Goal: Task Accomplishment & Management: Use online tool/utility

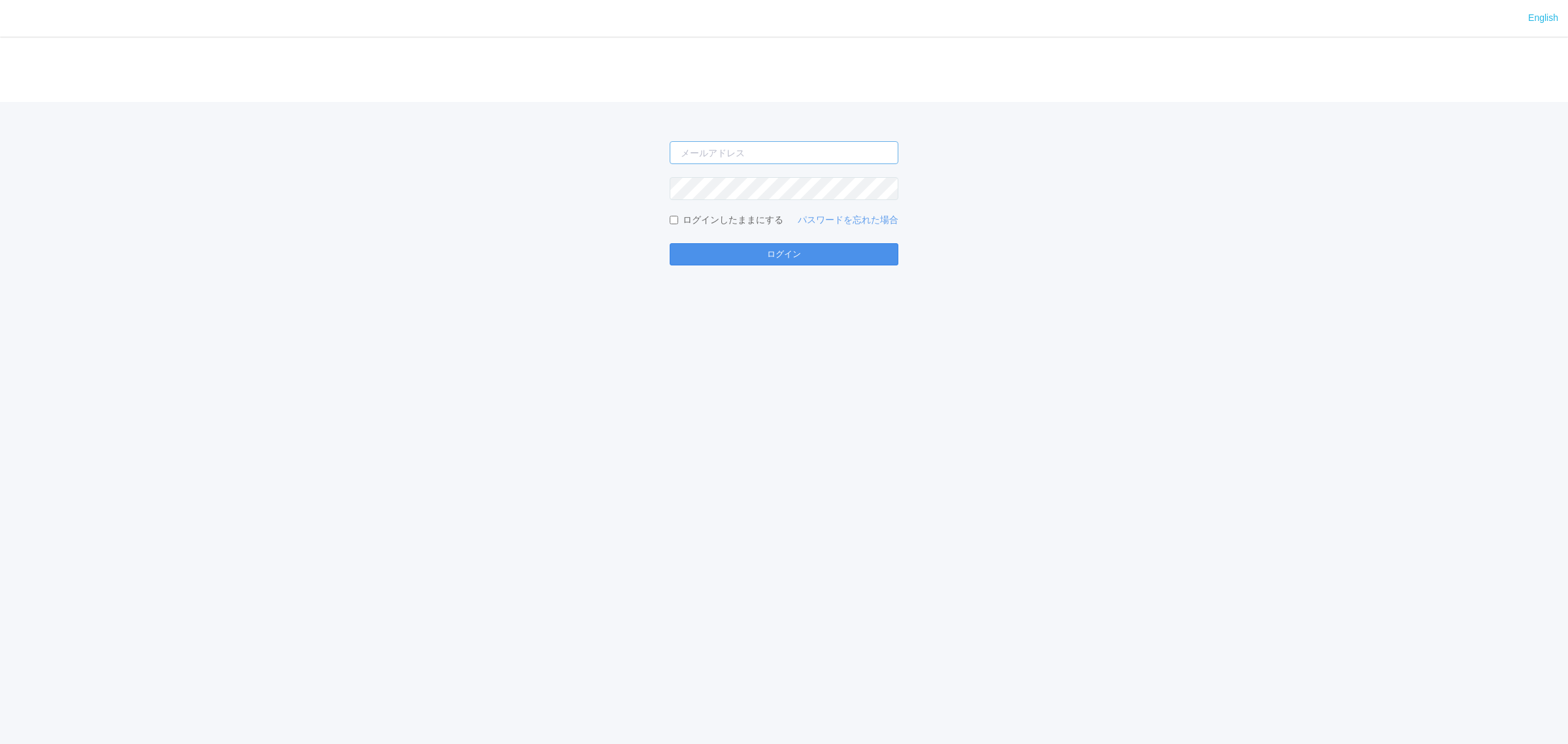
type input "[PERSON_NAME][EMAIL_ADDRESS][DOMAIN_NAME]"
click at [705, 251] on button "ログイン" at bounding box center [784, 254] width 229 height 22
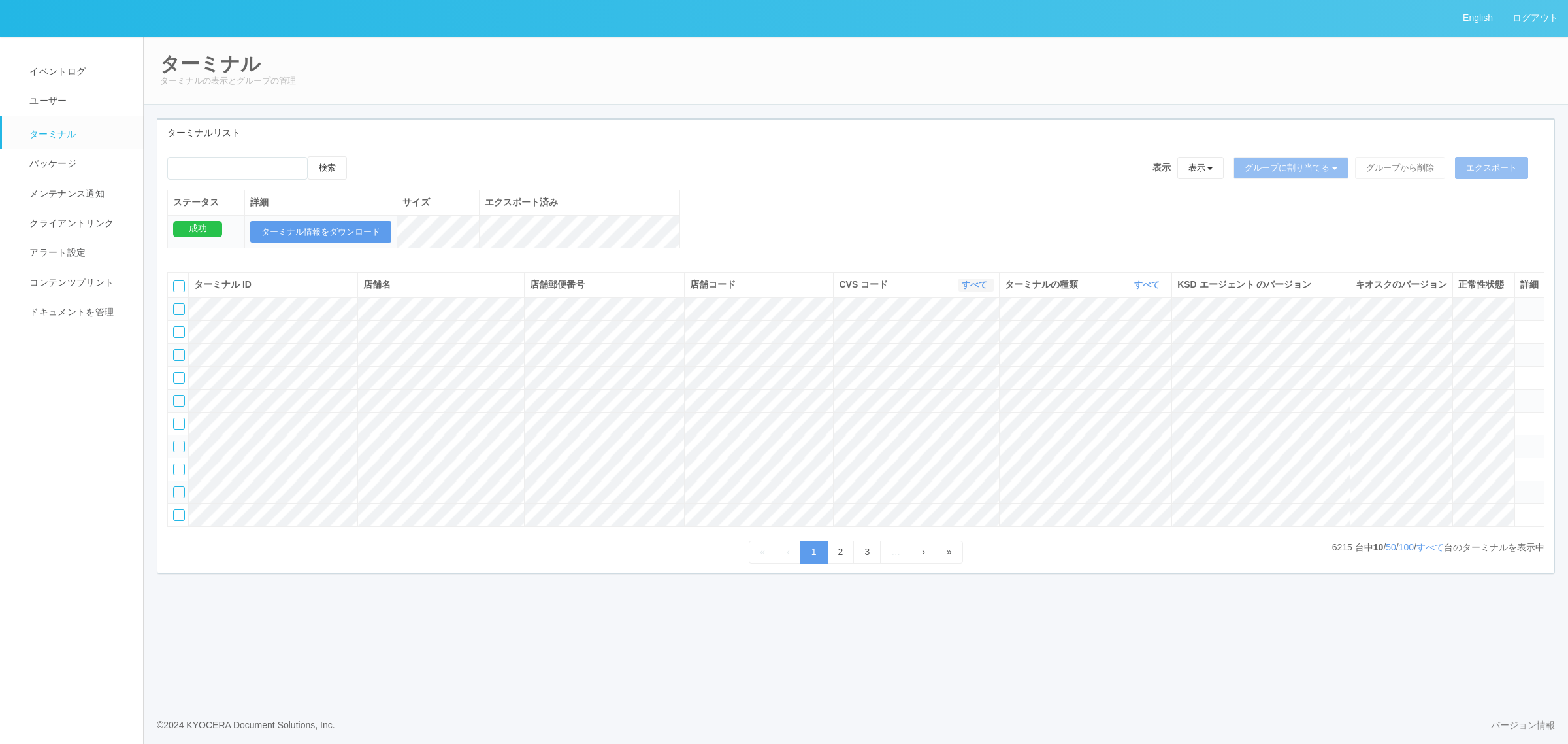
click at [978, 289] on link "すべて" at bounding box center [977, 284] width 29 height 9
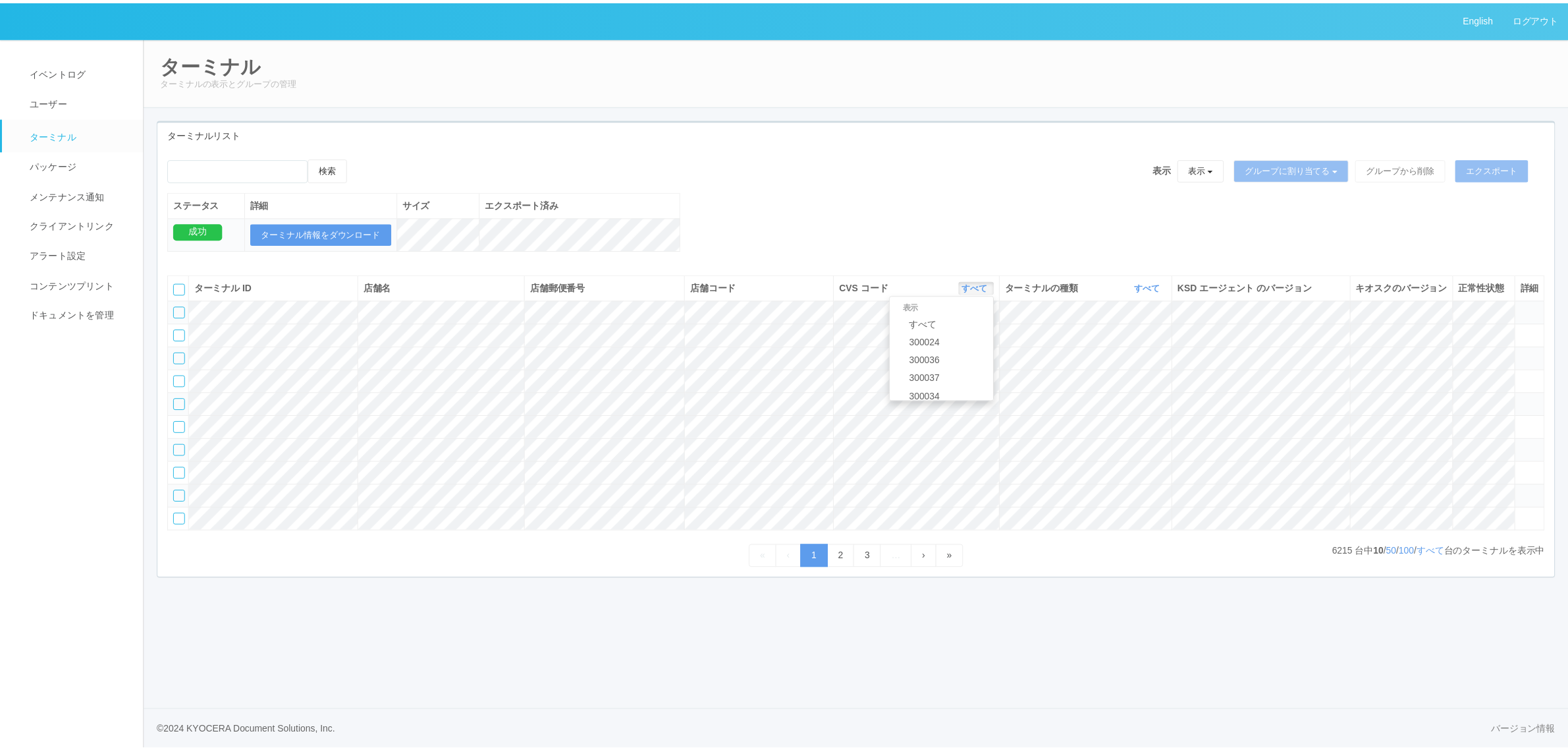
scroll to position [567, 0]
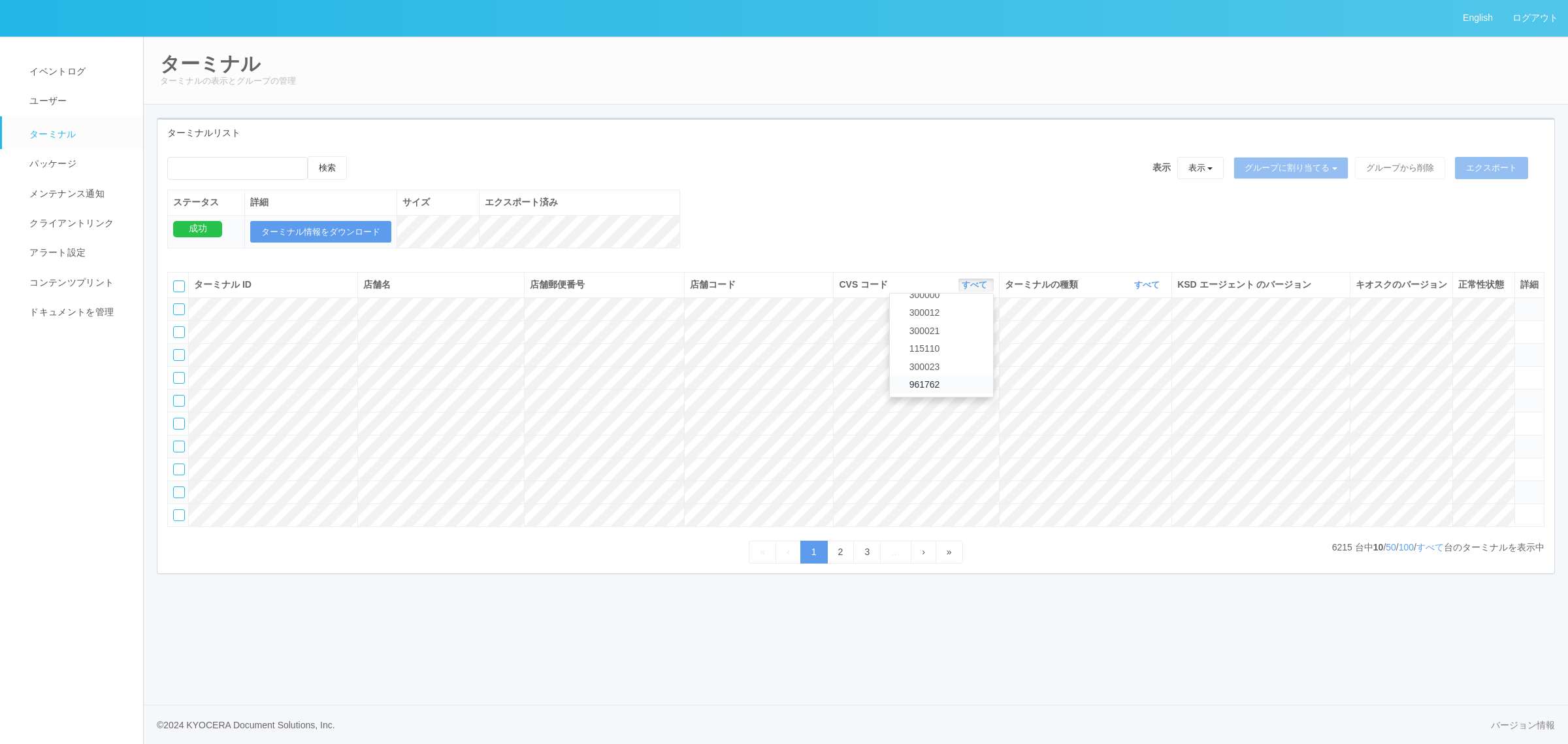
click at [944, 393] on link "961762" at bounding box center [941, 384] width 103 height 18
click at [1142, 289] on link "すべて" at bounding box center [1149, 284] width 29 height 9
click at [1147, 348] on link "キオスク" at bounding box center [1114, 339] width 103 height 18
click at [1426, 552] on link "すべて" at bounding box center [1431, 547] width 27 height 10
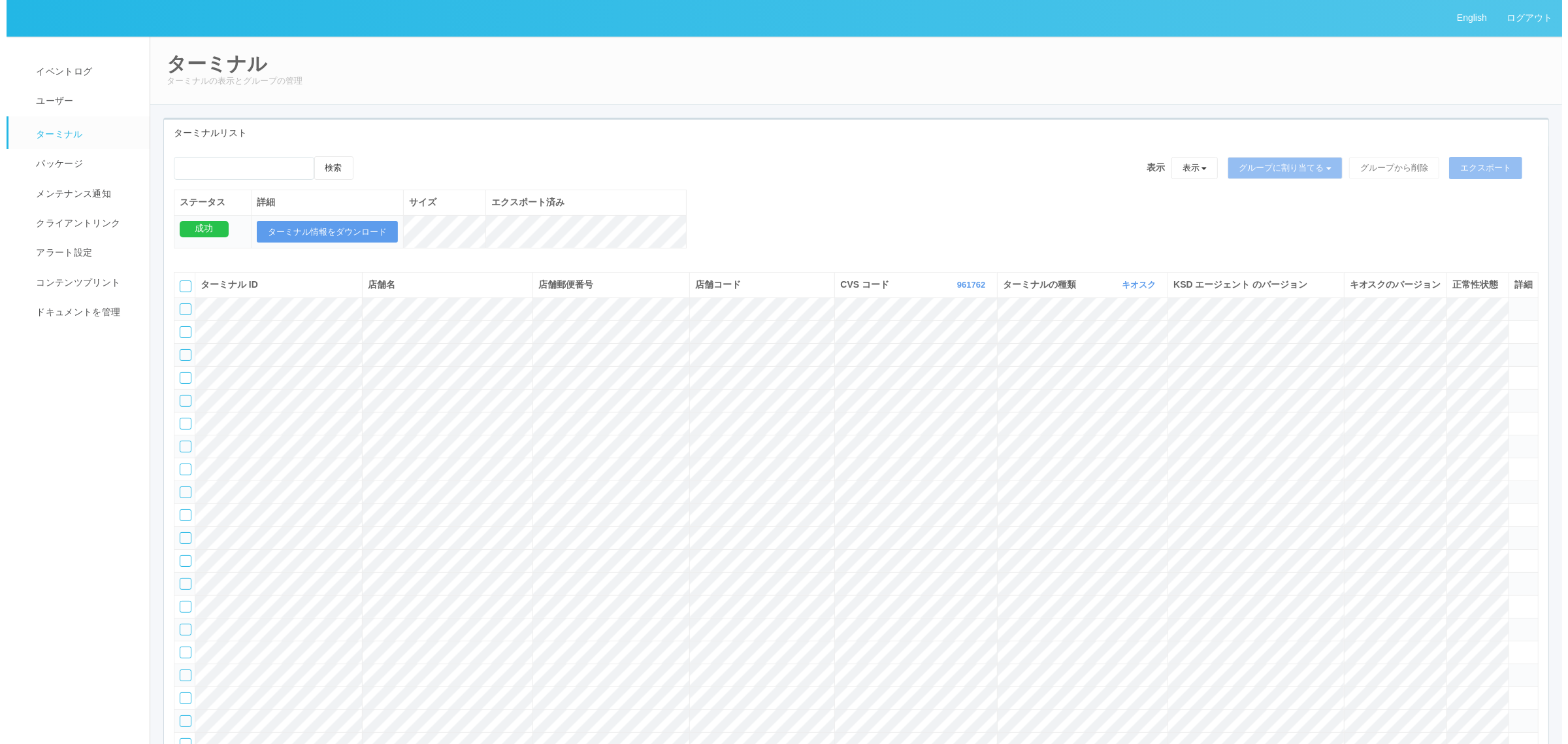
scroll to position [14193, 0]
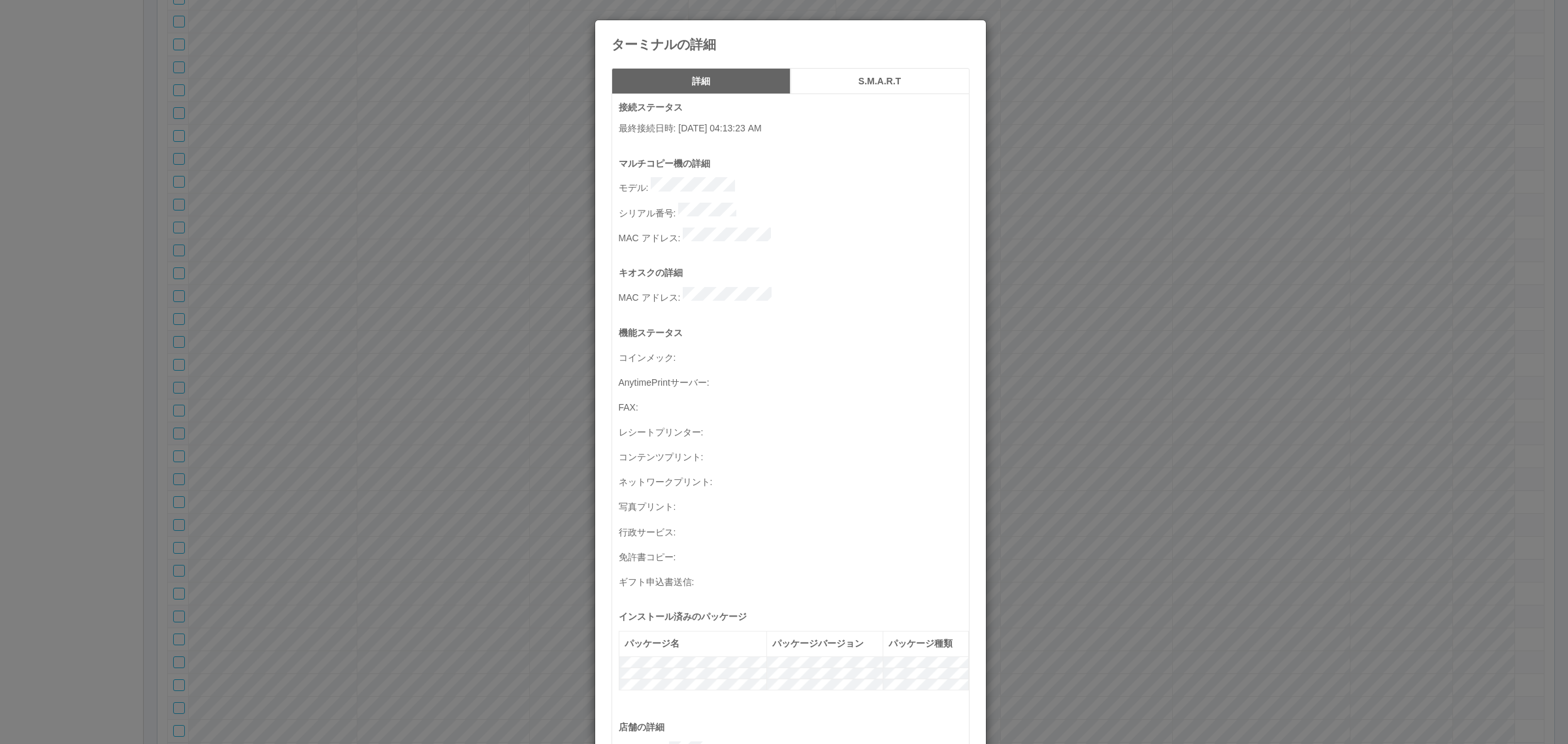
click at [844, 88] on button "S.M.A.R.T" at bounding box center [880, 81] width 179 height 26
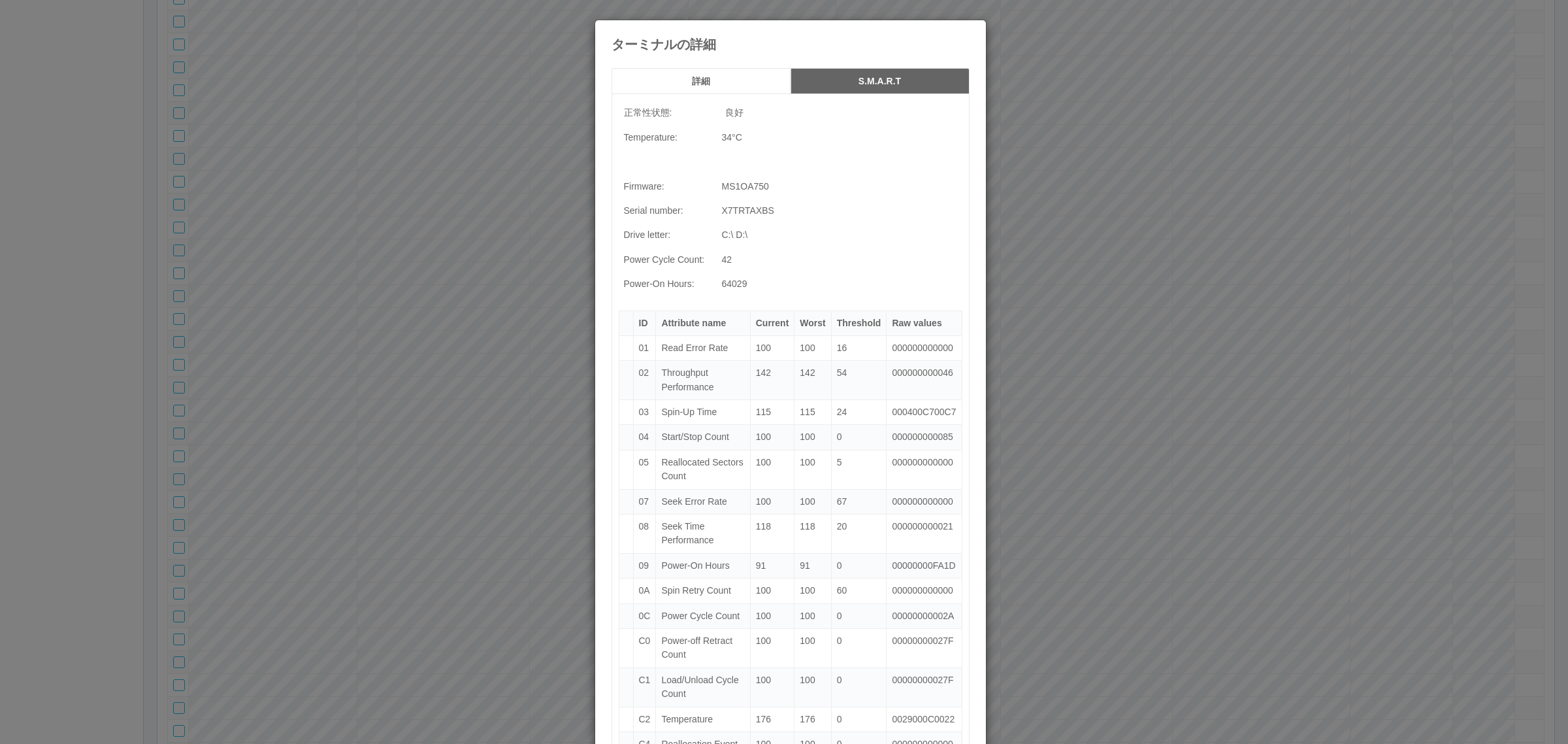
click at [680, 82] on h5 "詳細" at bounding box center [701, 81] width 170 height 9
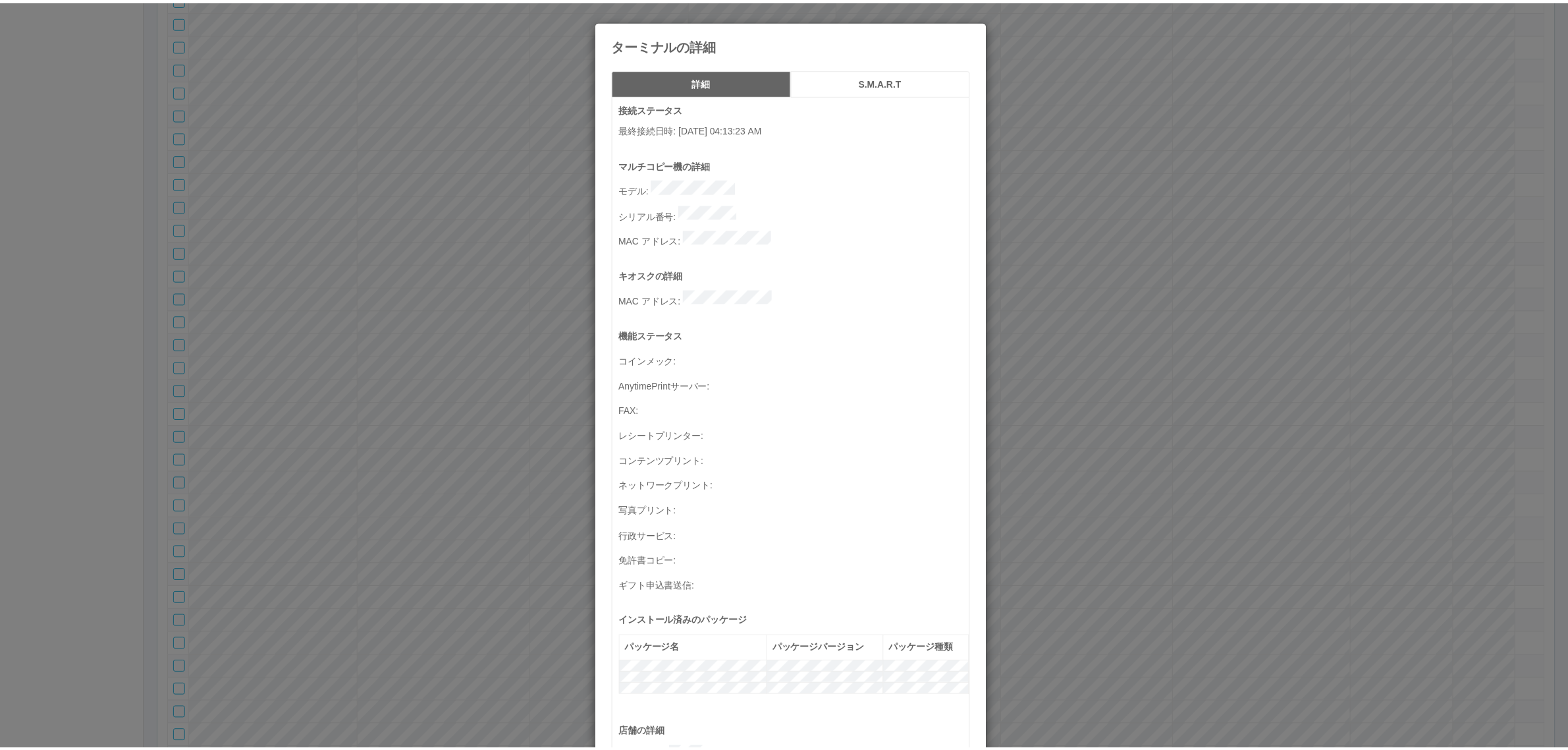
scroll to position [432, 0]
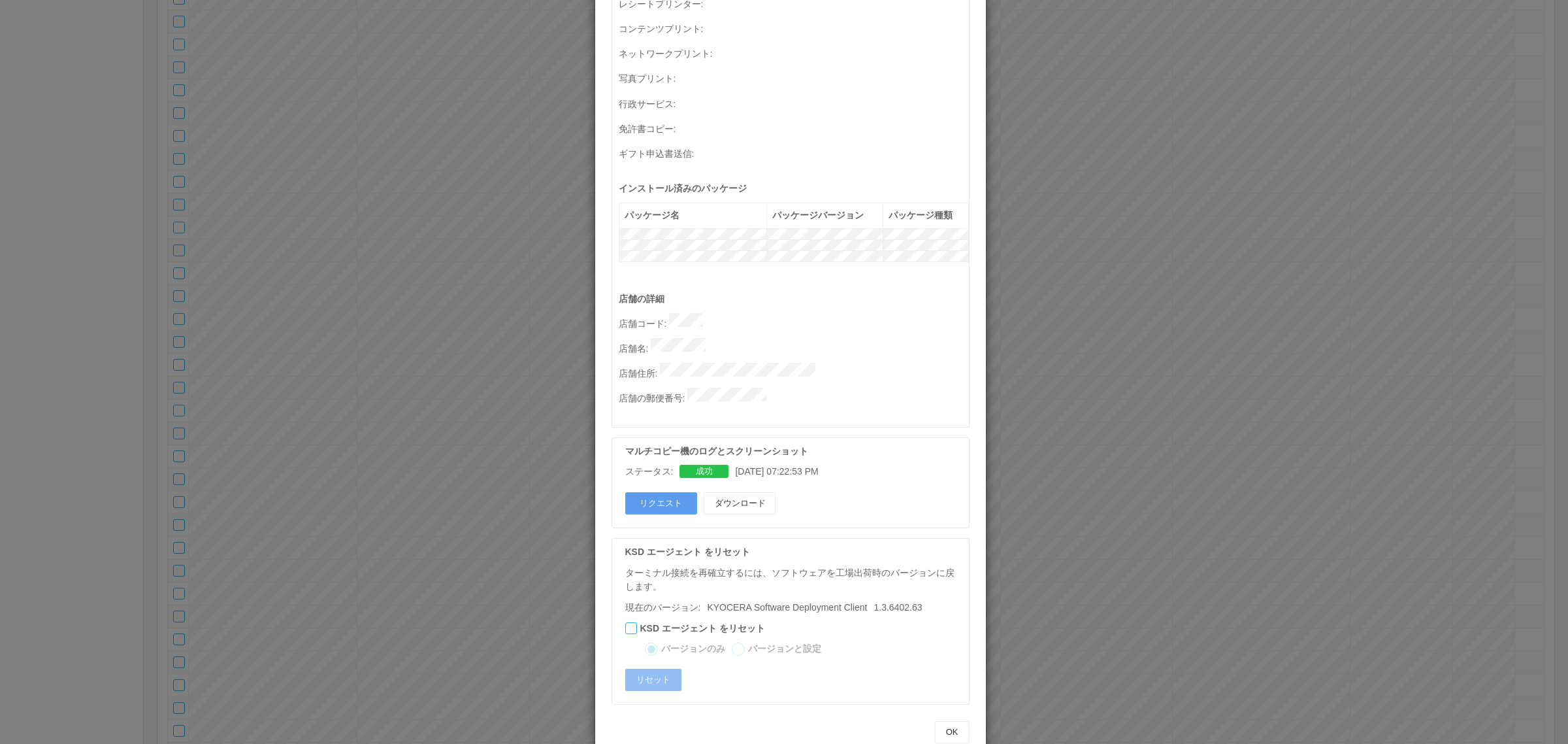
click at [1067, 578] on div "ターミナルの詳細 詳細 S.M.A.R.T 接続ステータス 最終接続日時 : [DATE] 04:13:23 AM マルチコピー機の詳細 モデル : シリアル…" at bounding box center [784, 372] width 1568 height 744
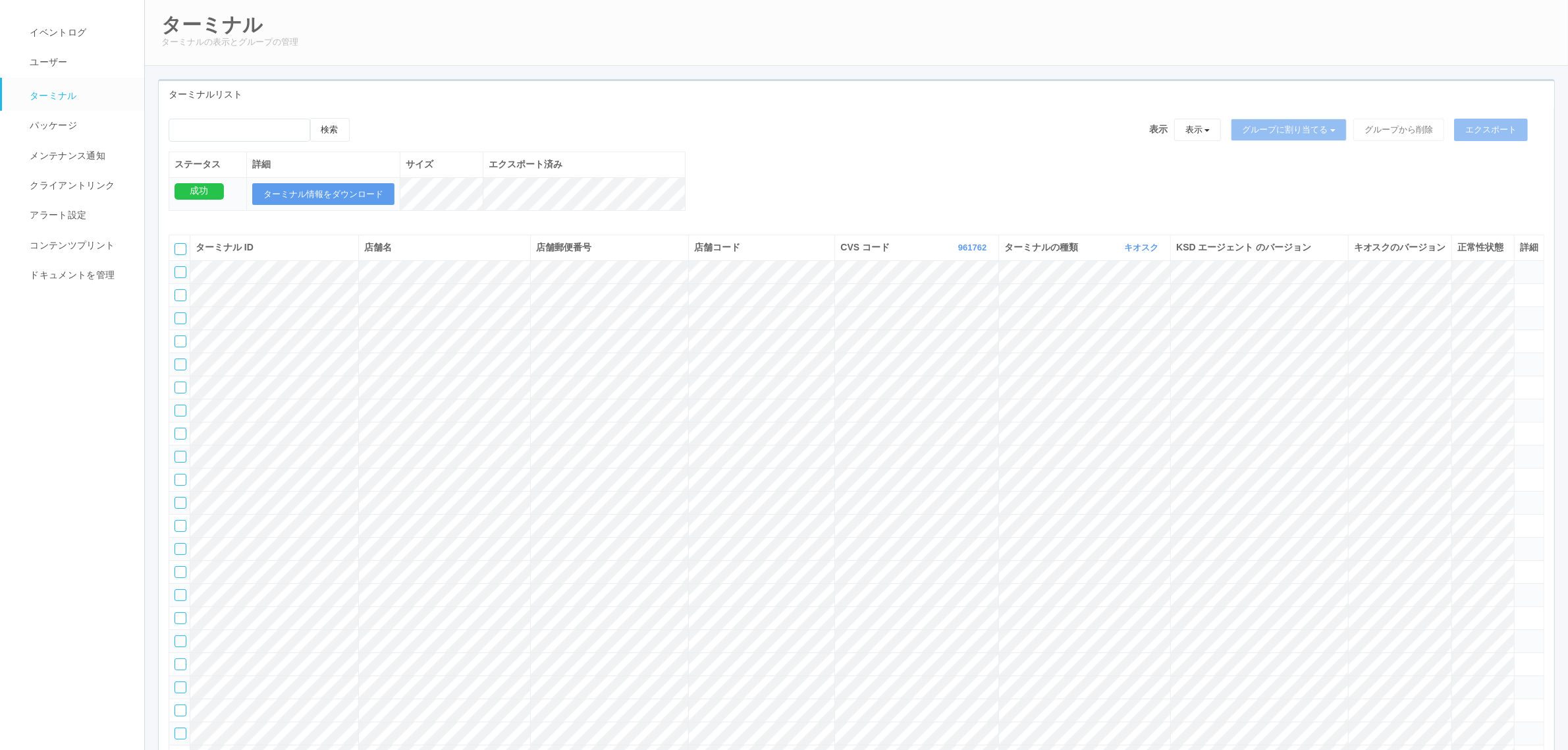
scroll to position [0, 0]
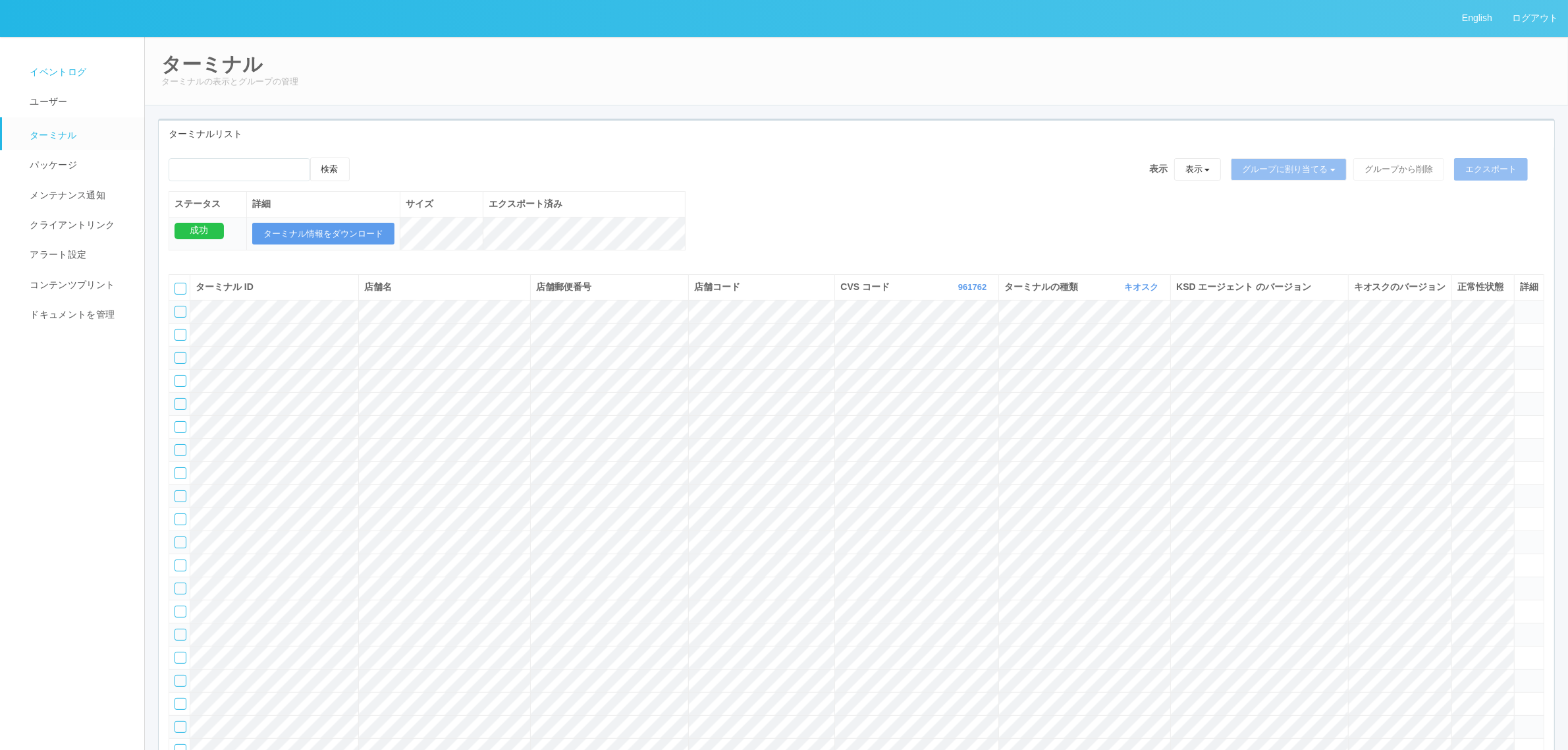
click at [62, 77] on span "イベントログ" at bounding box center [55, 72] width 60 height 10
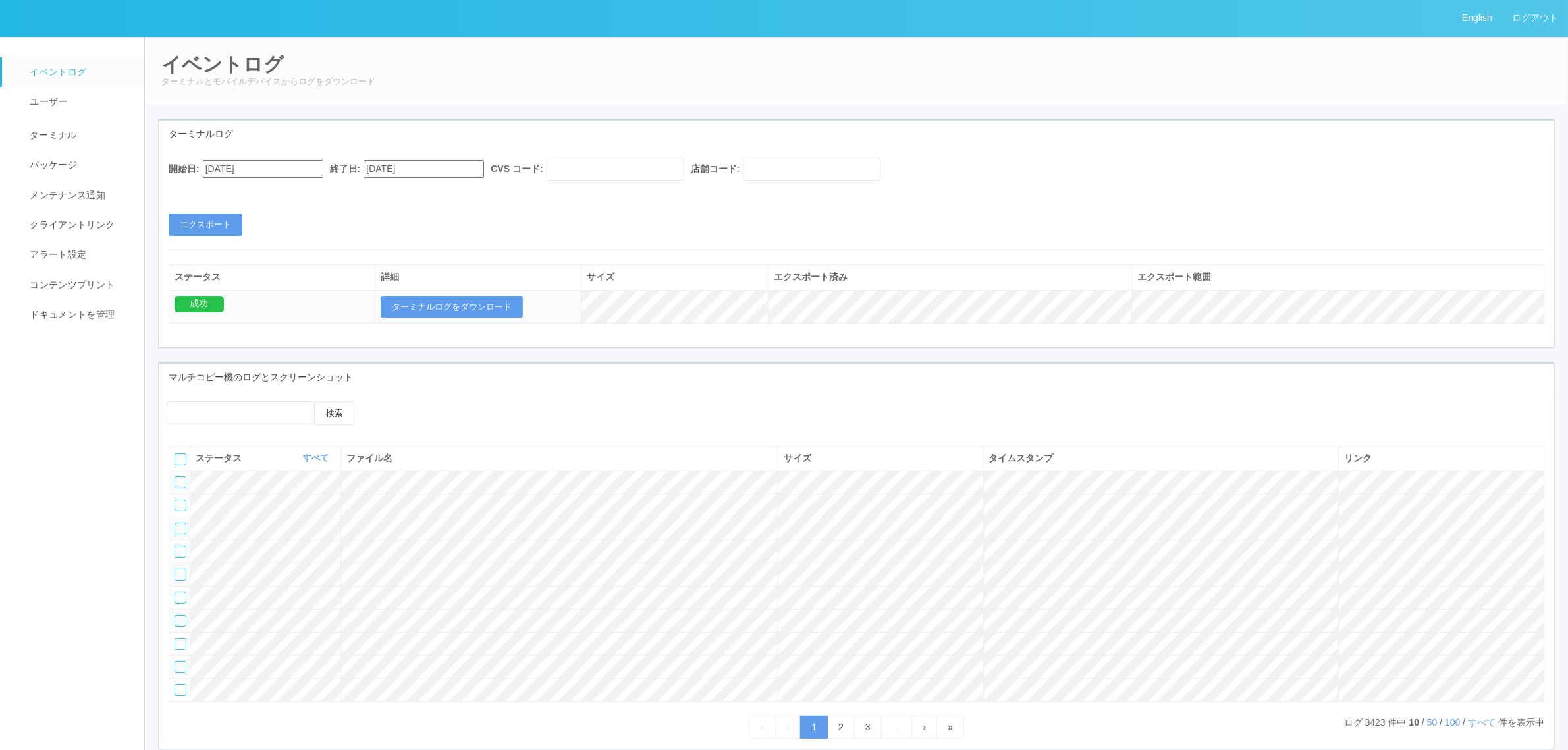
click at [674, 458] on th "ファイル名" at bounding box center [560, 458] width 438 height 25
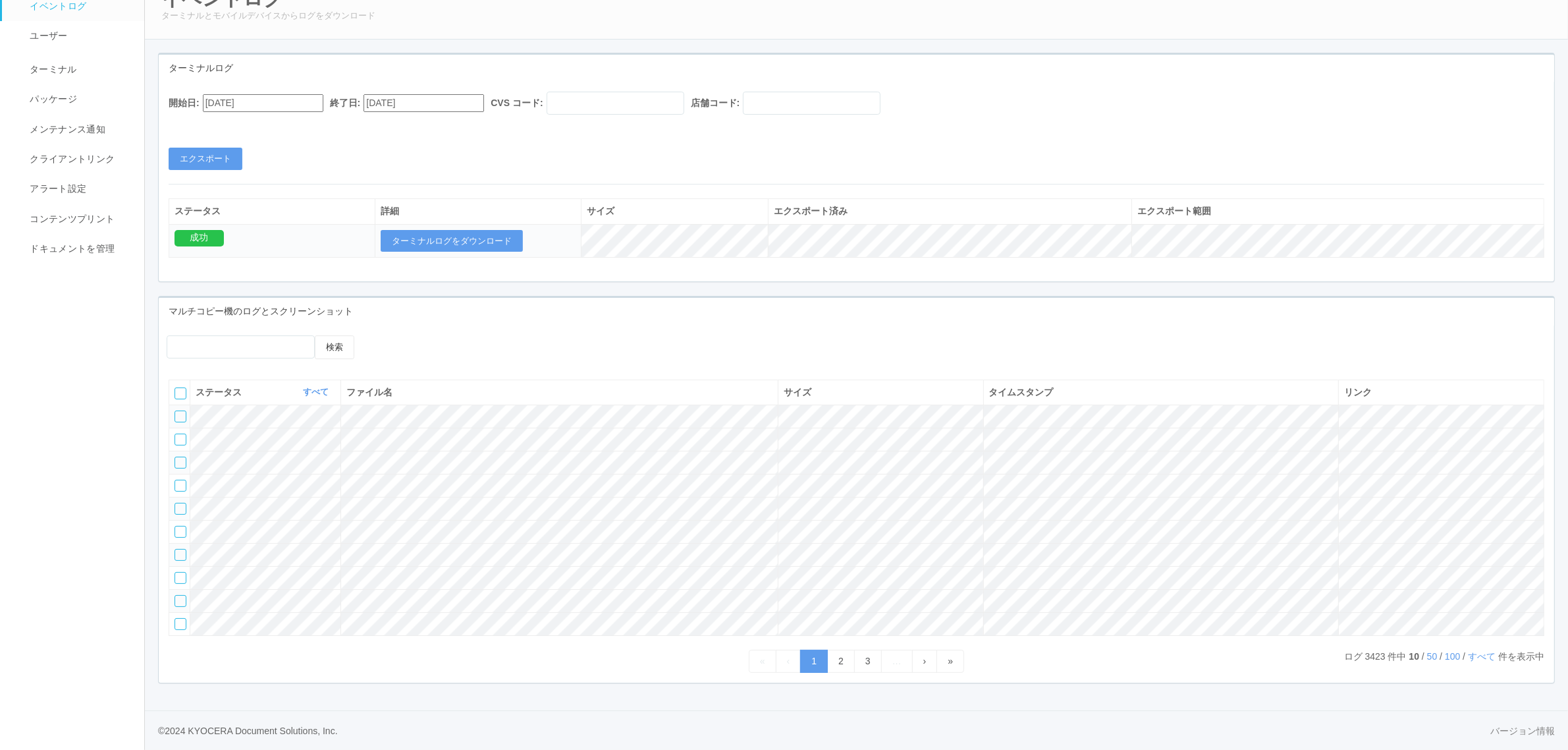
click at [1053, 387] on icon at bounding box center [1053, 392] width 0 height 10
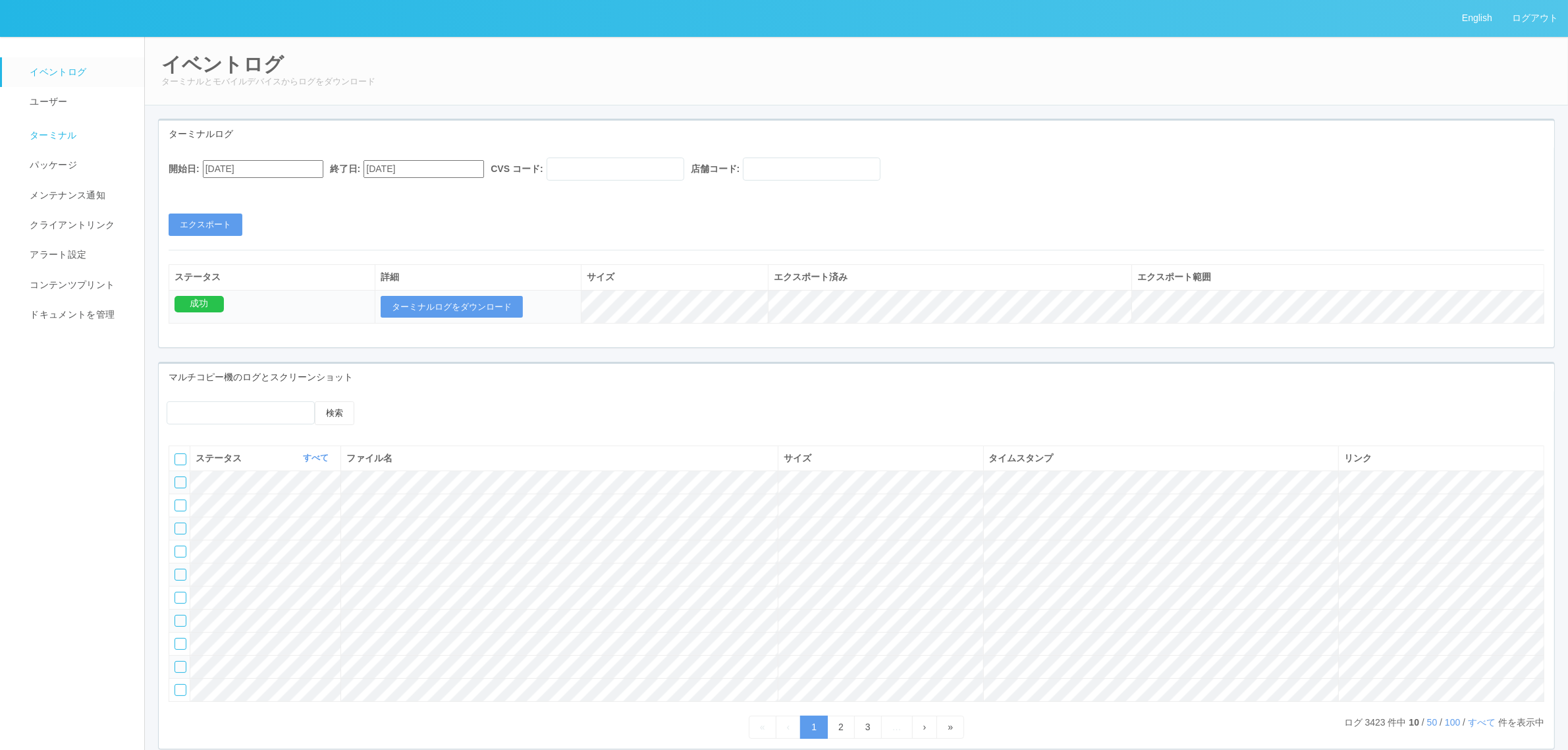
click at [56, 133] on span "ターミナル" at bounding box center [51, 135] width 51 height 10
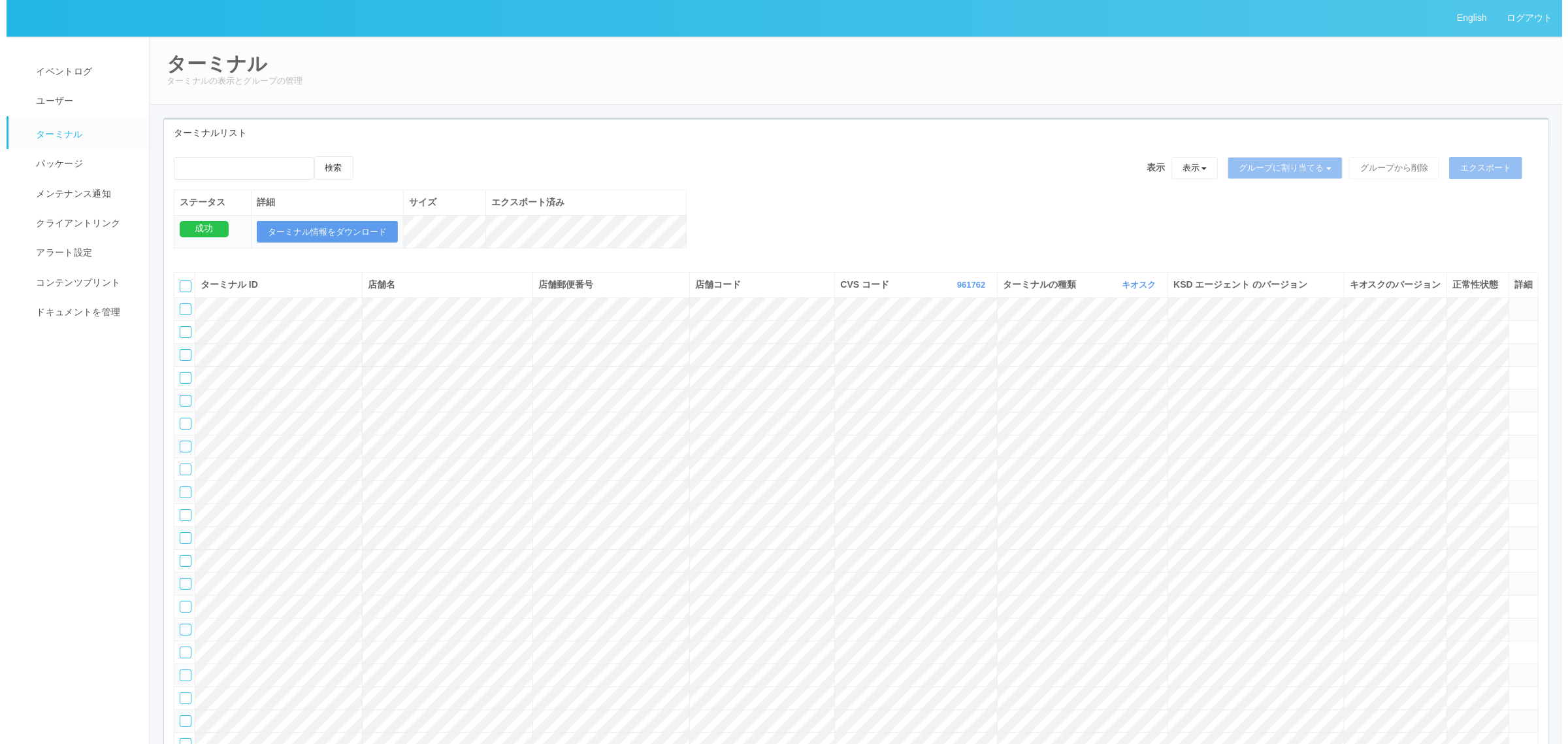
scroll to position [14193, 0]
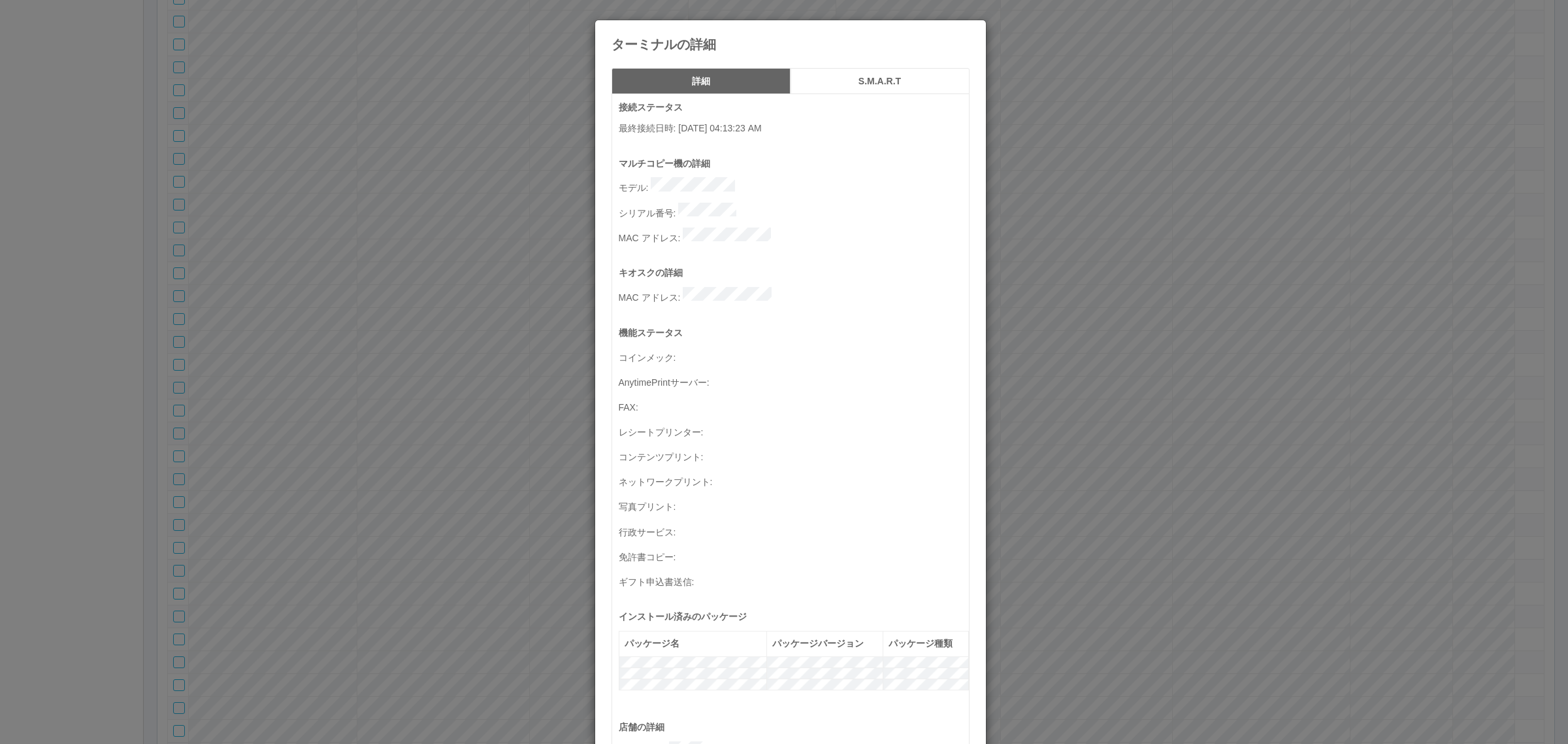
scroll to position [428, 0]
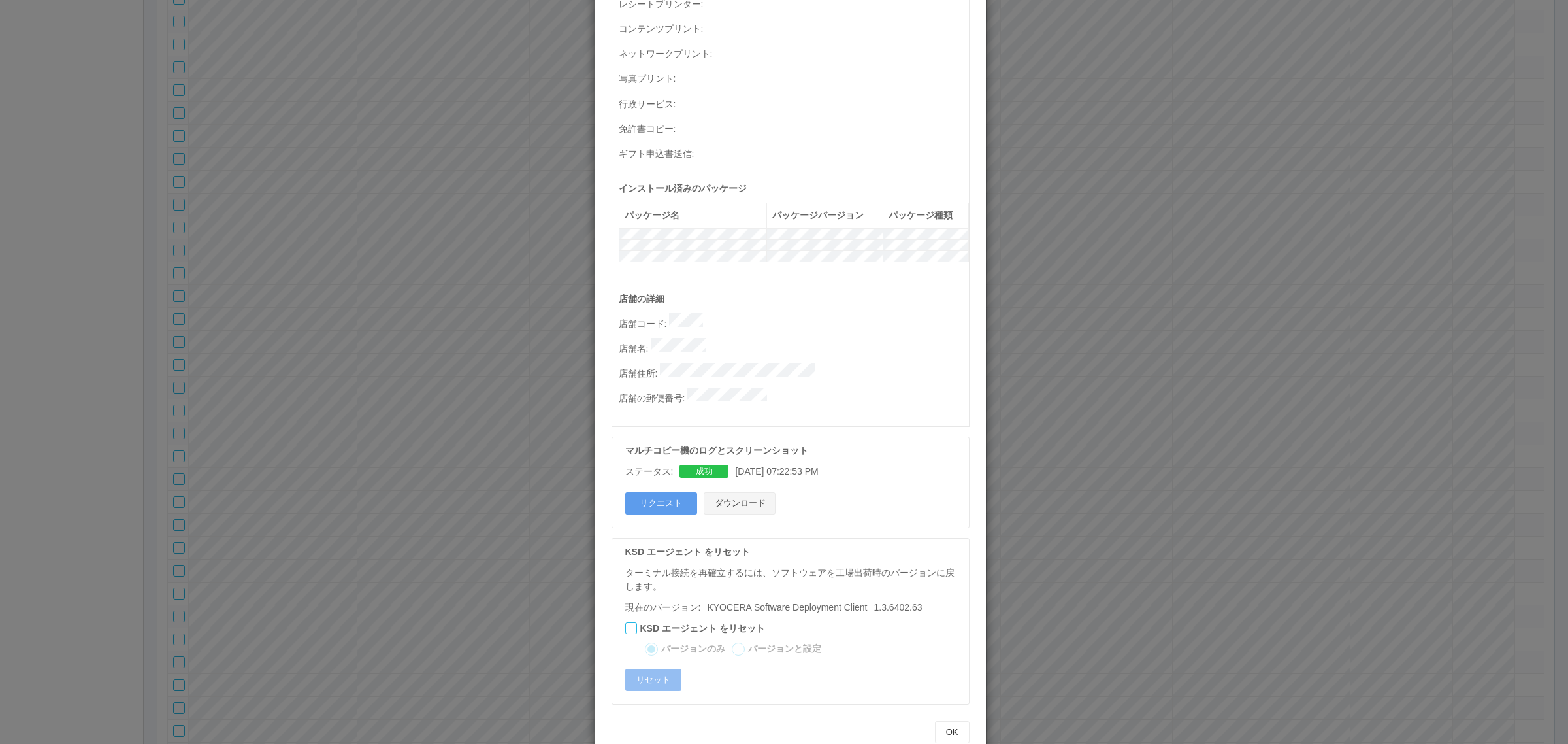
click at [749, 492] on button "ダウンロード" at bounding box center [740, 503] width 72 height 22
